Goal: Information Seeking & Learning: Learn about a topic

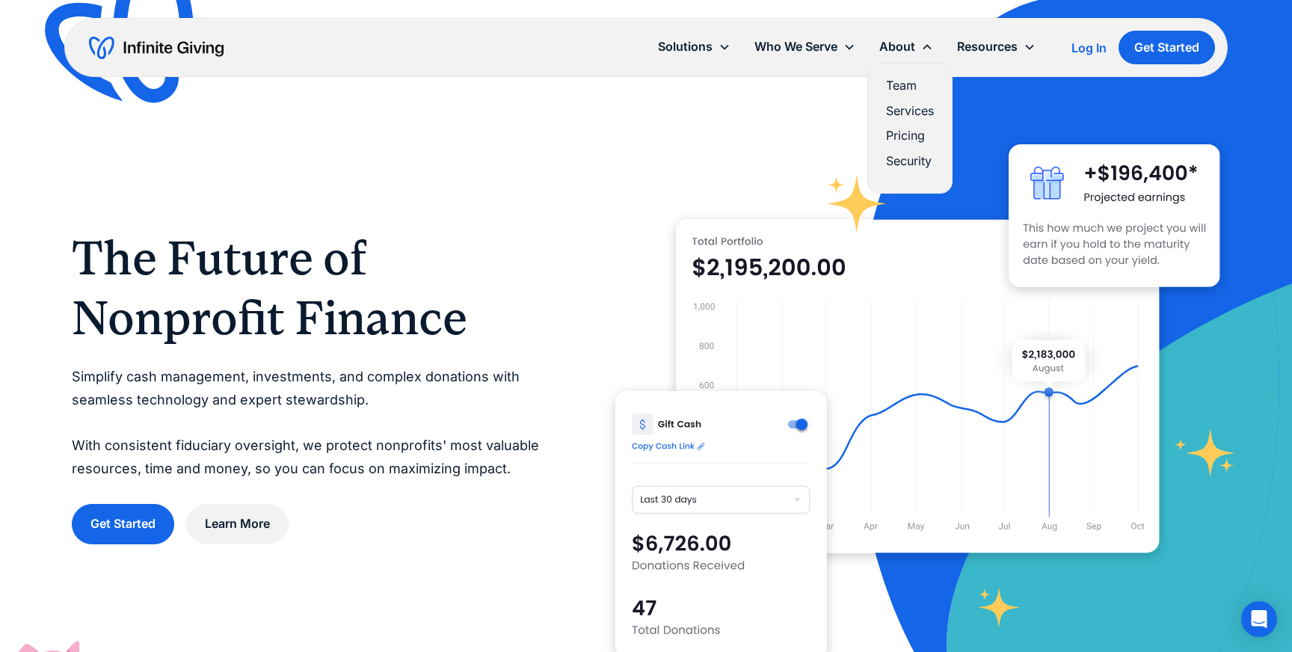
click at [906, 86] on link "Team" at bounding box center [910, 85] width 48 height 20
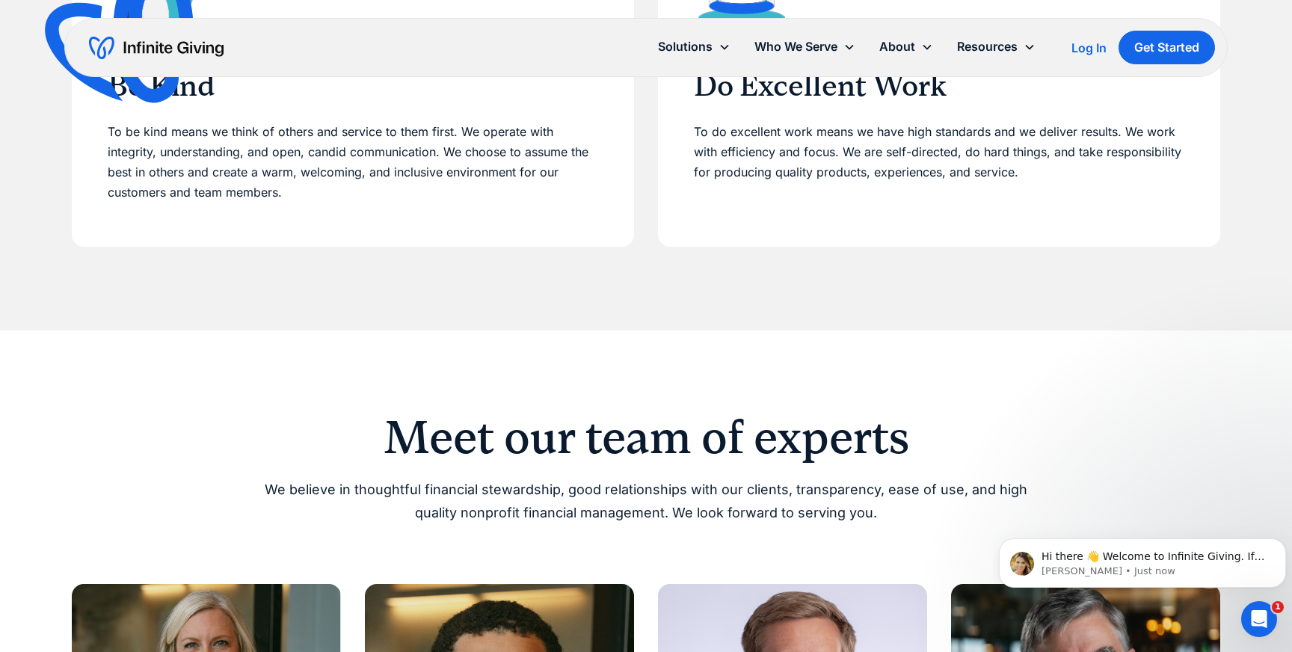
scroll to position [598, 0]
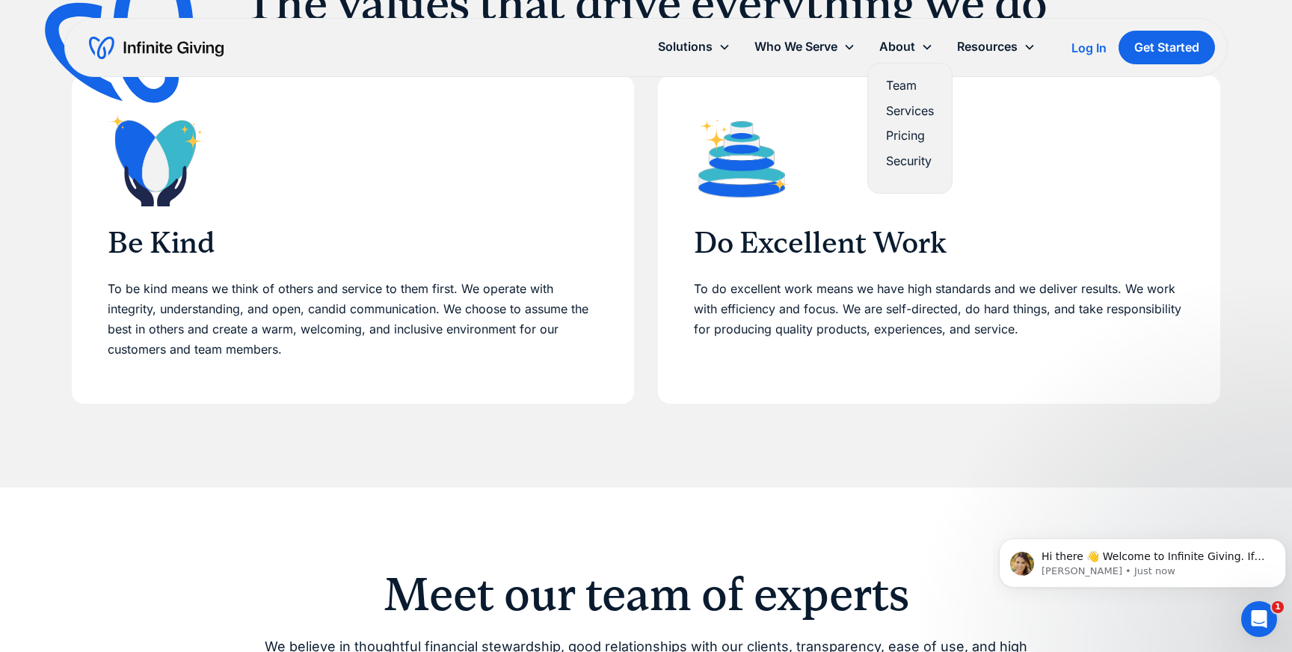
click at [919, 110] on link "Services" at bounding box center [910, 111] width 48 height 20
